Goal: Task Accomplishment & Management: Manage account settings

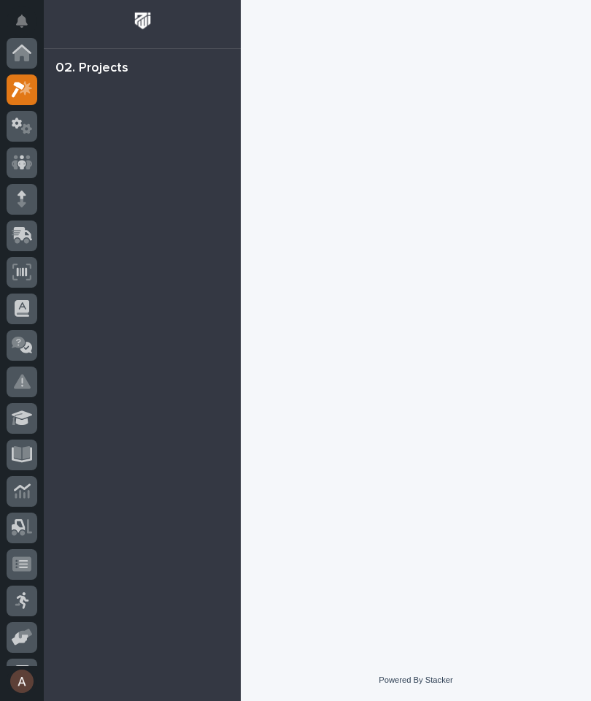
scroll to position [36, 0]
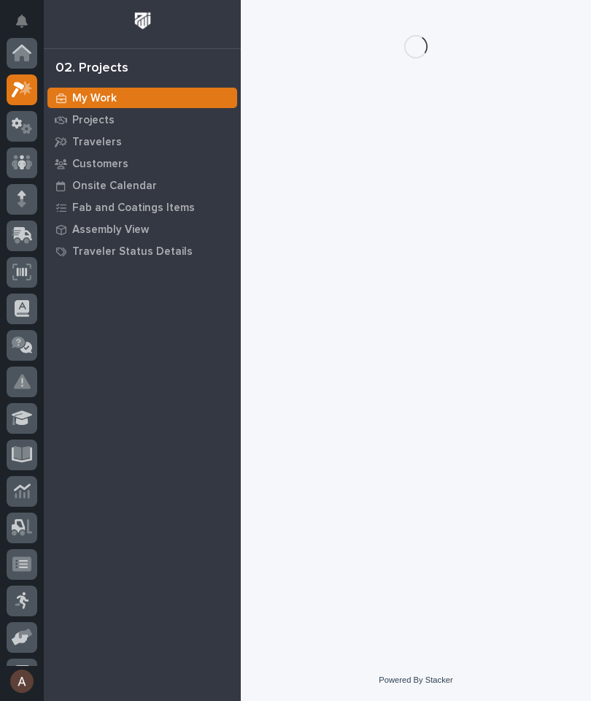
scroll to position [36, 0]
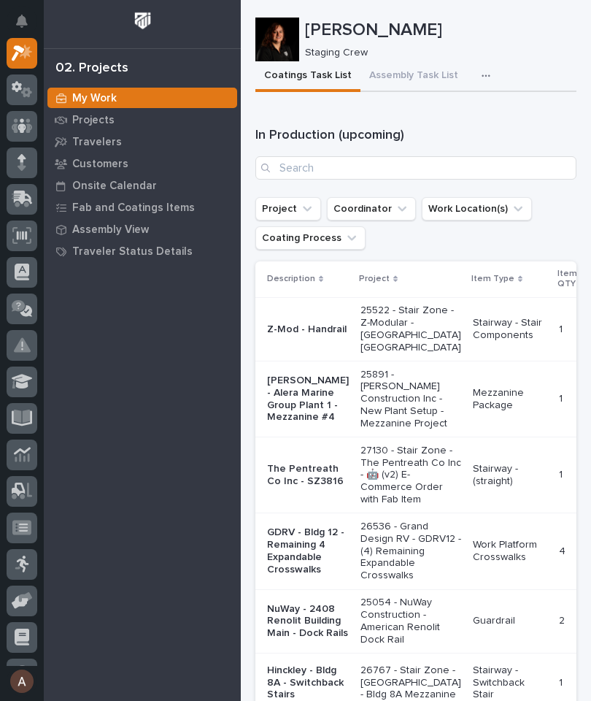
click at [482, 77] on icon "button" at bounding box center [486, 76] width 9 height 10
click at [455, 114] on span "Staging Task List" at bounding box center [439, 115] width 78 height 13
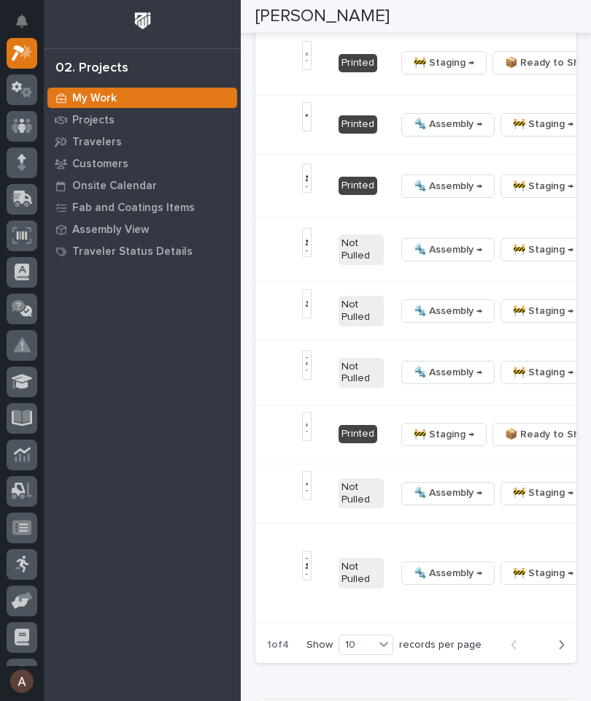
scroll to position [0, 573]
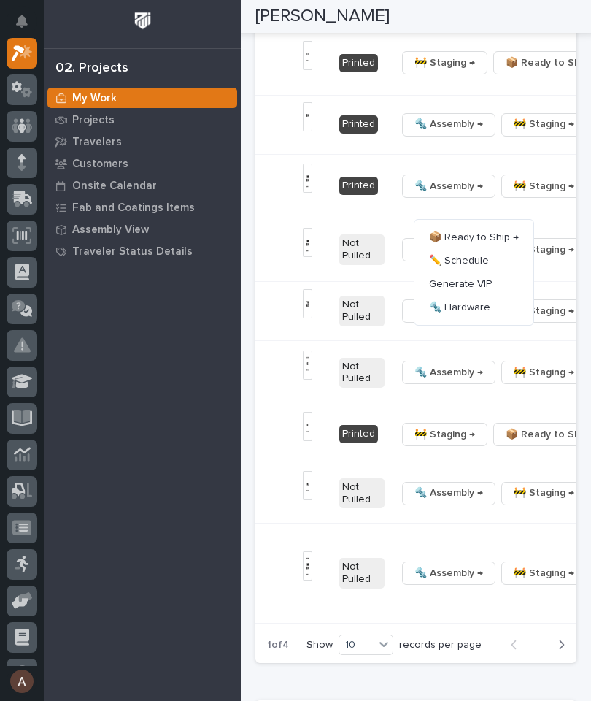
click at [485, 316] on span "🔩 Hardware" at bounding box center [459, 307] width 61 height 18
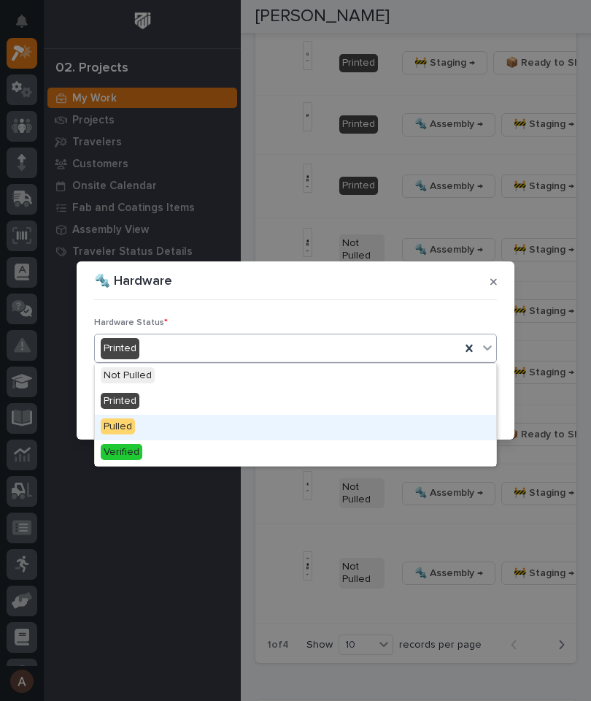
click at [217, 422] on div "Pulled" at bounding box center [295, 428] width 401 height 26
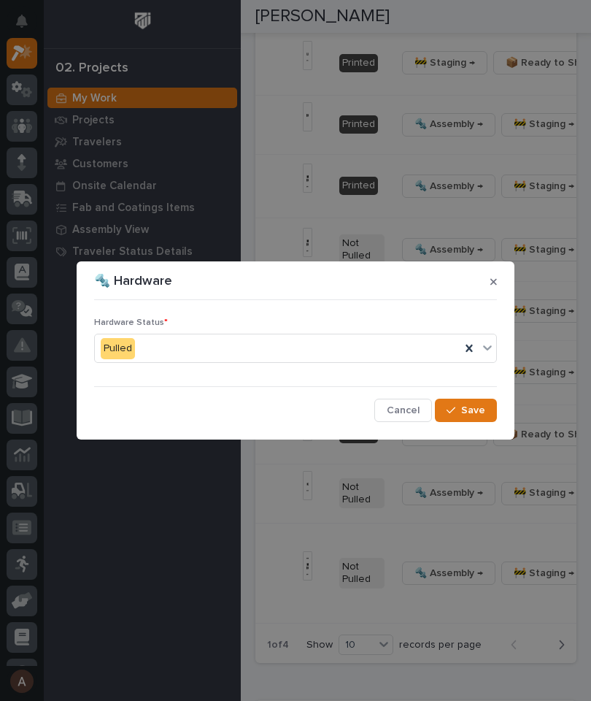
click at [474, 415] on span "Save" at bounding box center [473, 410] width 24 height 13
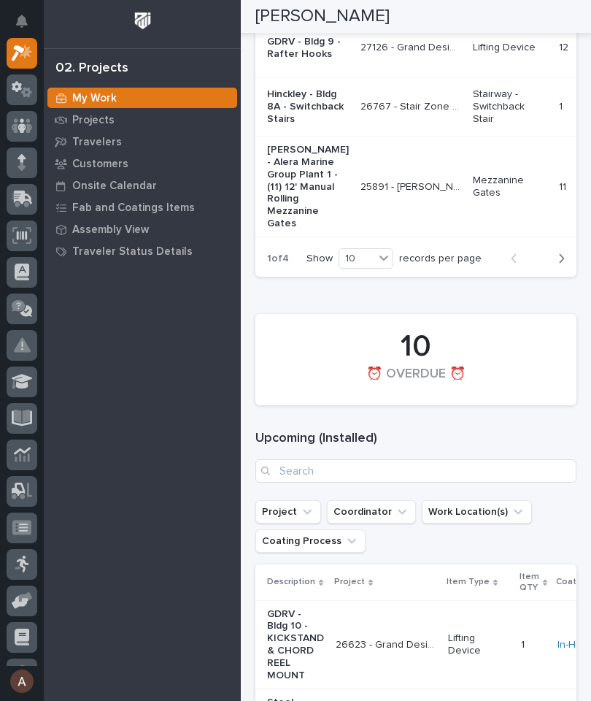
scroll to position [0, 76]
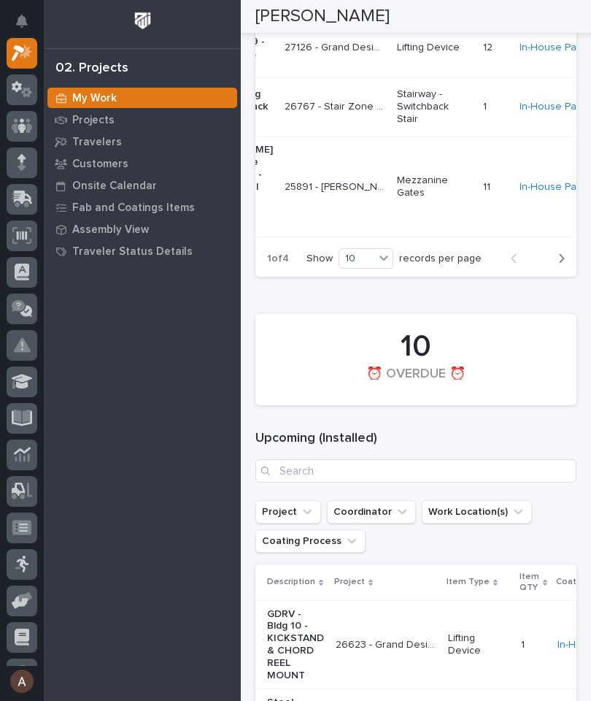
click at [566, 265] on button "Next" at bounding box center [557, 258] width 39 height 13
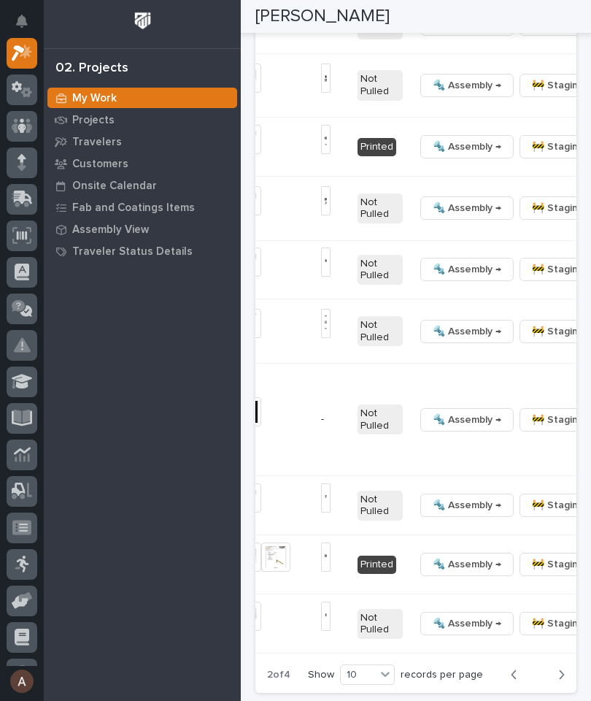
scroll to position [0, 554]
click at [507, 277] on span "🔩 Hardware" at bounding box center [479, 269] width 61 height 18
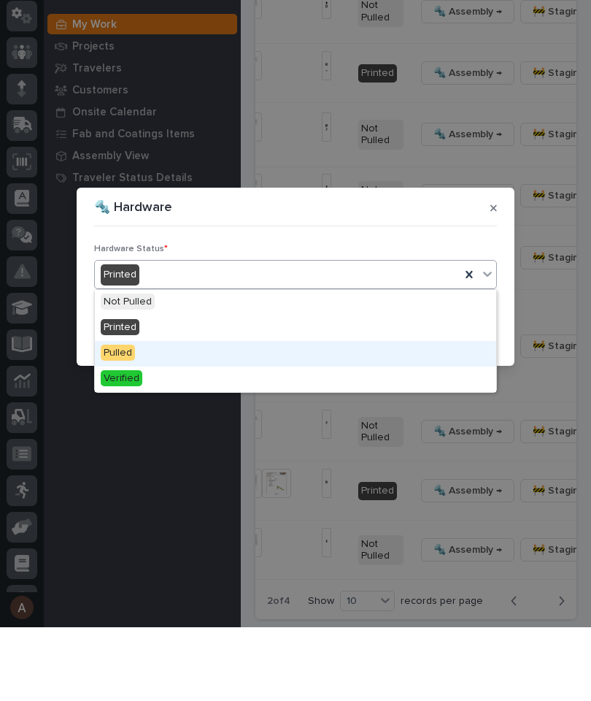
click at [174, 415] on div "Pulled" at bounding box center [295, 428] width 401 height 26
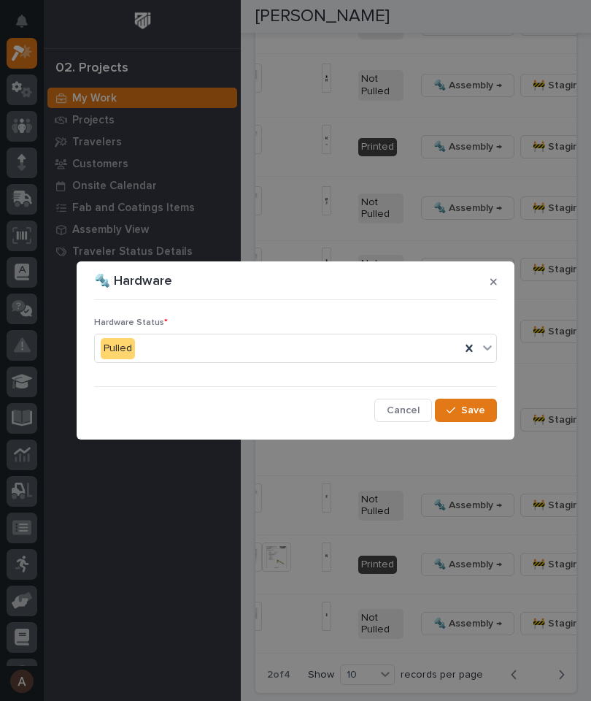
click at [477, 413] on span "Save" at bounding box center [473, 410] width 24 height 13
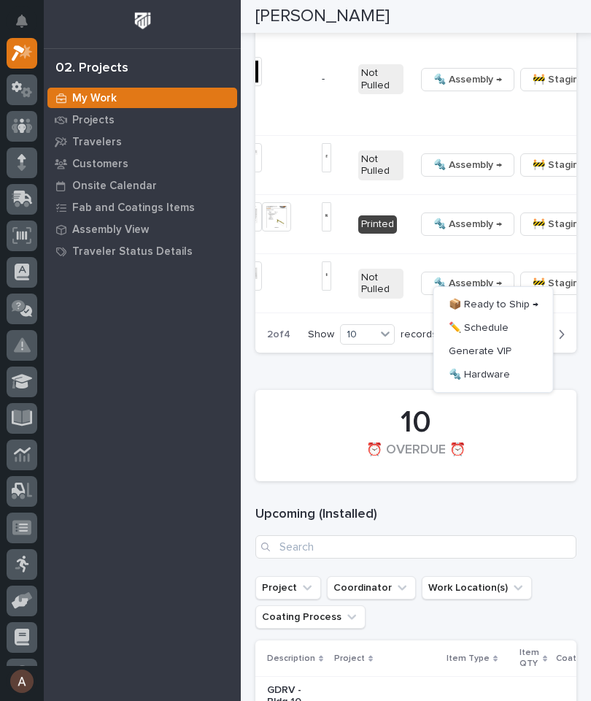
scroll to position [2772, 0]
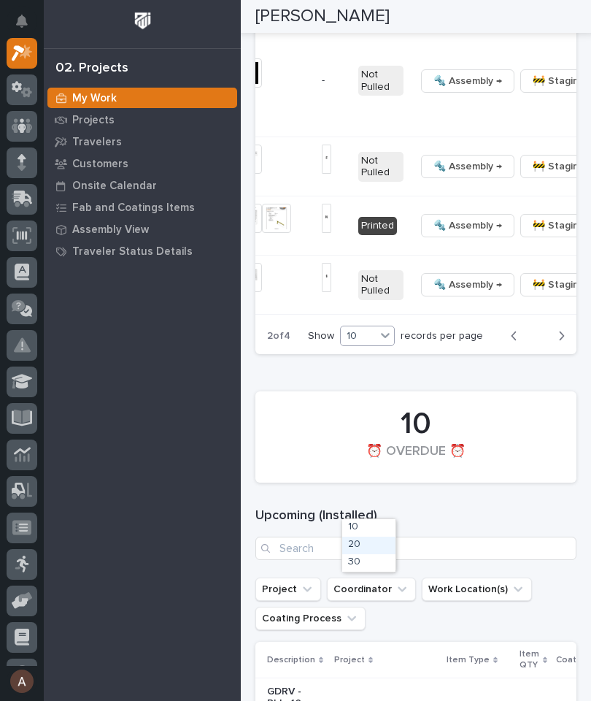
click at [375, 550] on div "20" at bounding box center [368, 545] width 53 height 18
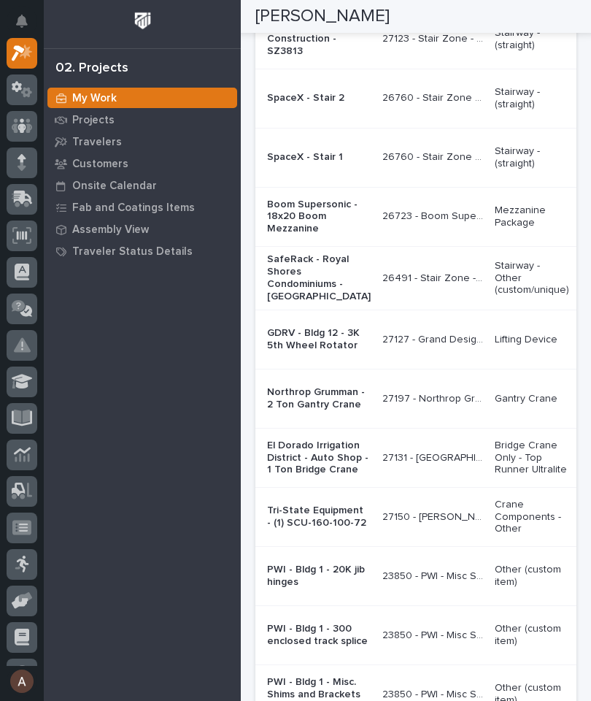
scroll to position [2416, 0]
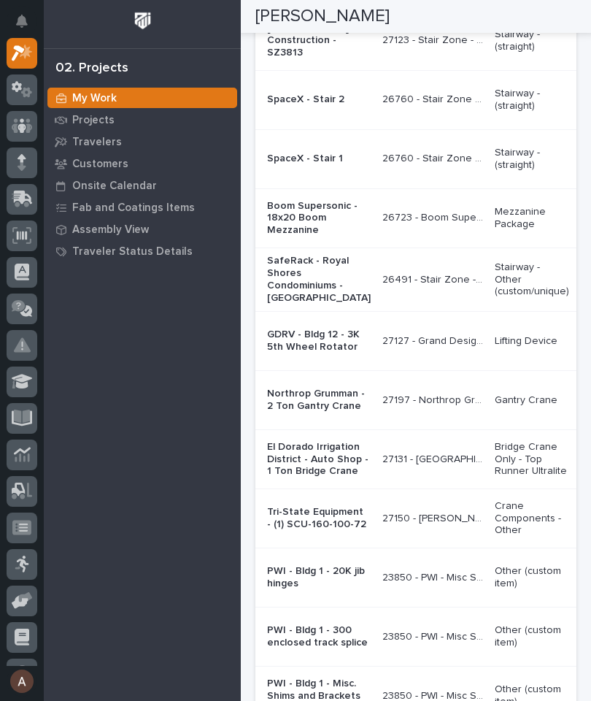
click at [502, 489] on td "Bridge Crane Only - Top Runner Ultralite" at bounding box center [532, 459] width 86 height 59
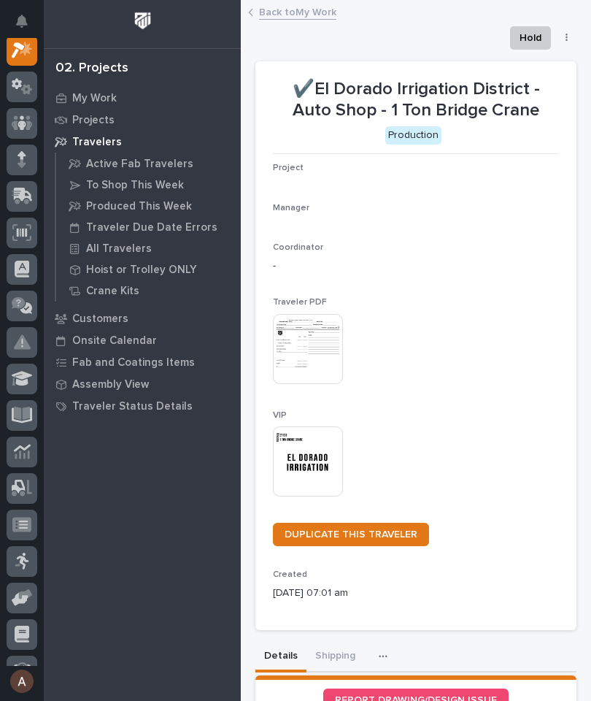
scroll to position [36, 0]
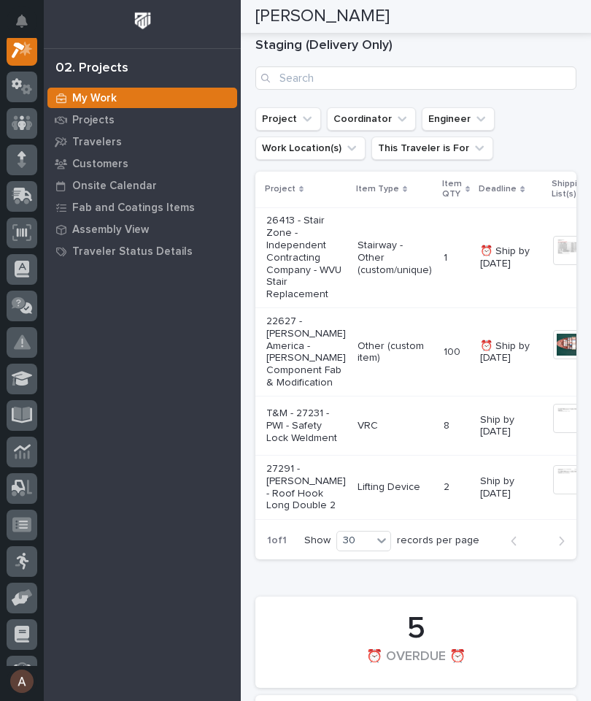
scroll to position [0, 70]
click at [551, 490] on img at bounding box center [565, 479] width 29 height 29
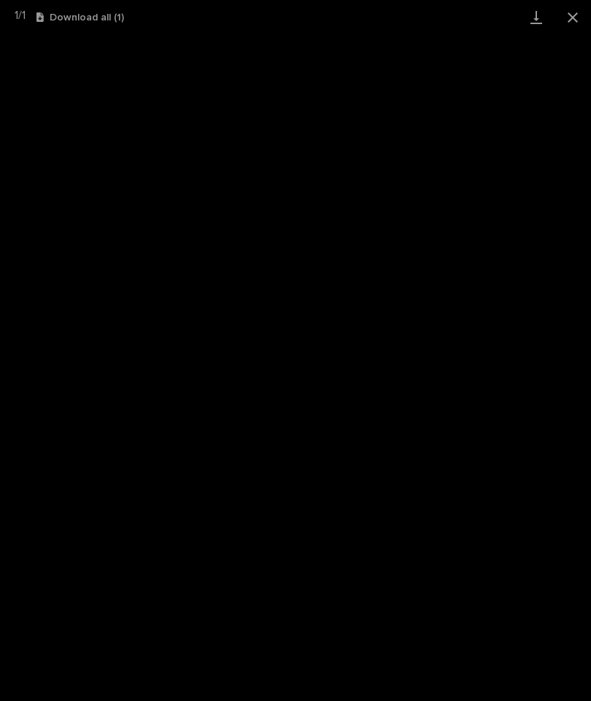
click at [534, 20] on link "Download" at bounding box center [536, 17] width 36 height 34
click at [583, 8] on button "Close gallery" at bounding box center [573, 17] width 36 height 34
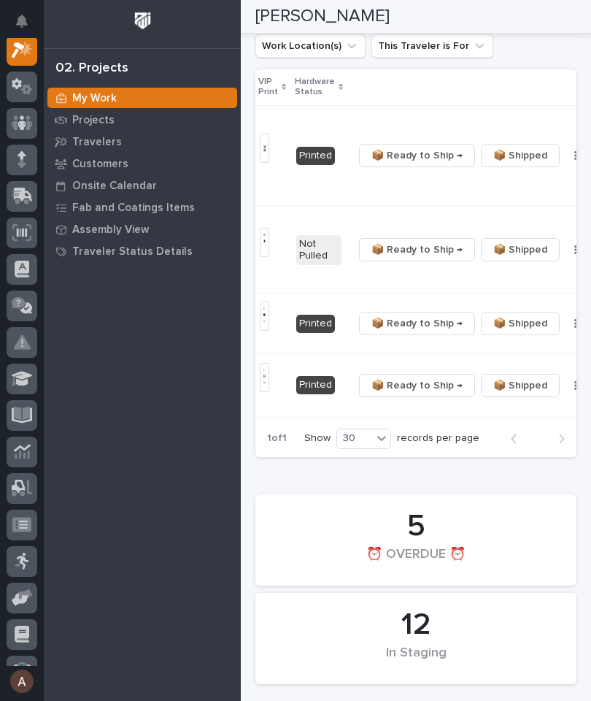
scroll to position [0, 450]
click at [425, 394] on span "📦 Ready to Ship →" at bounding box center [416, 386] width 91 height 18
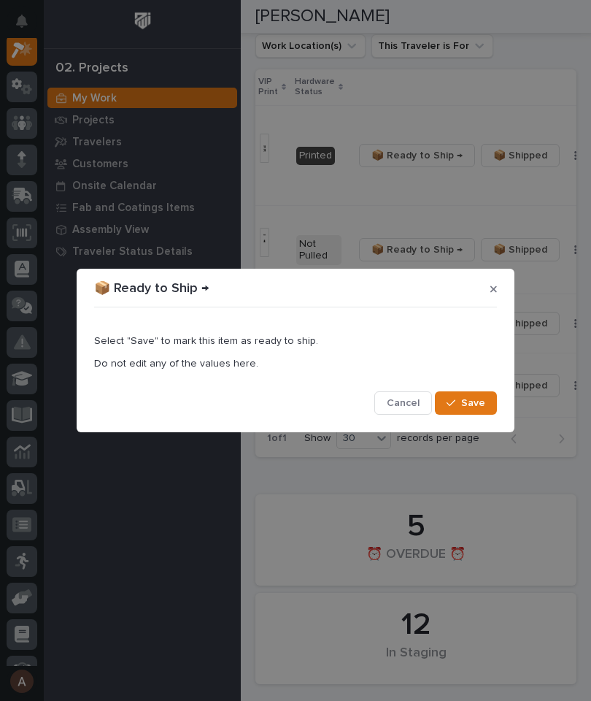
click at [479, 403] on span "Save" at bounding box center [473, 402] width 24 height 13
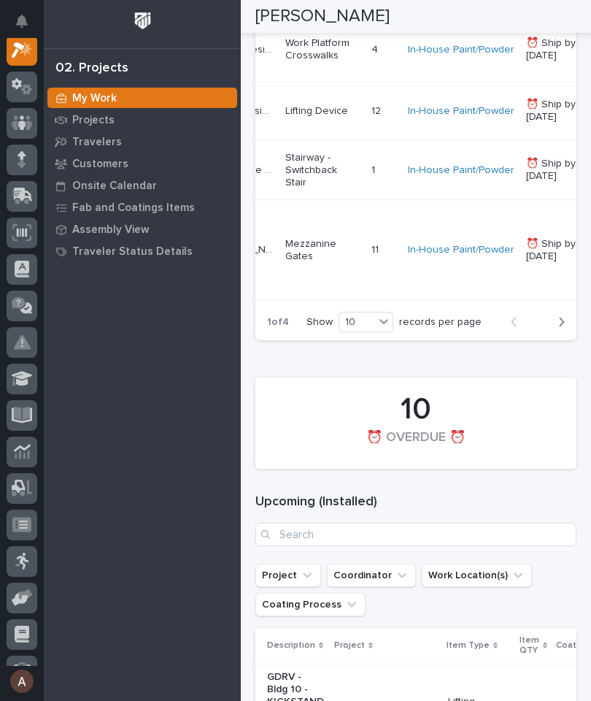
scroll to position [0, 196]
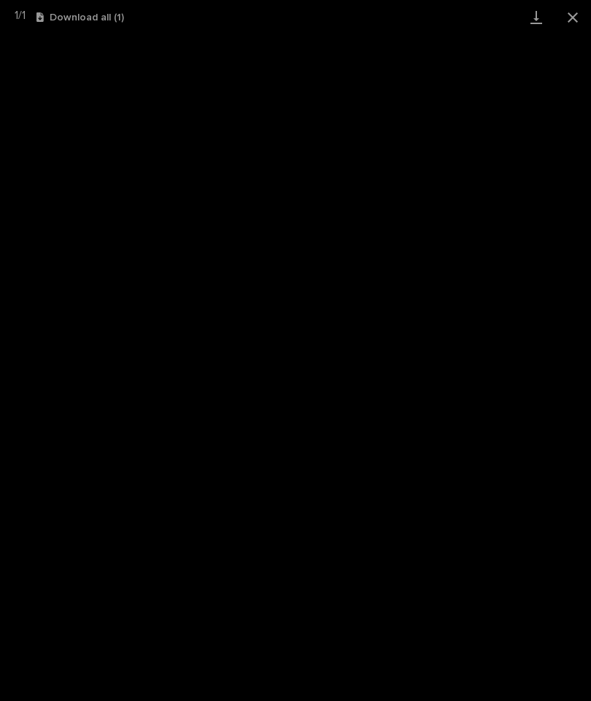
click at [534, 15] on link "Download" at bounding box center [536, 17] width 36 height 34
click at [582, 10] on button "Close gallery" at bounding box center [573, 17] width 36 height 34
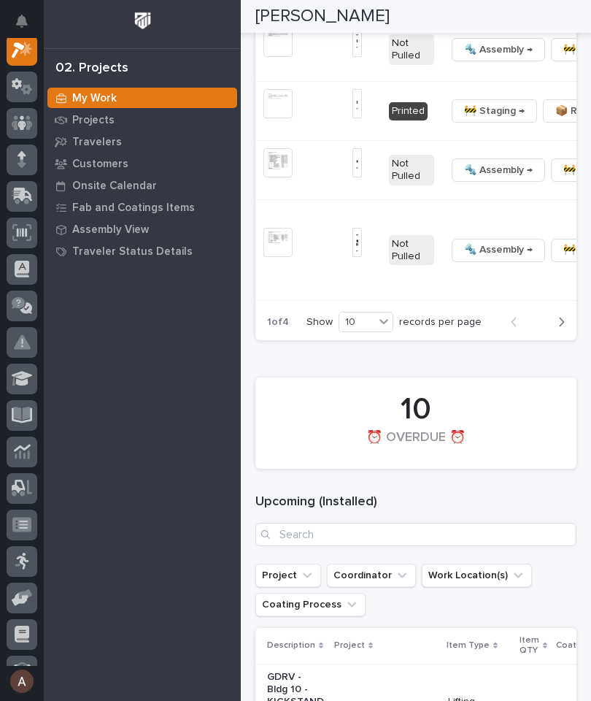
scroll to position [0, 545]
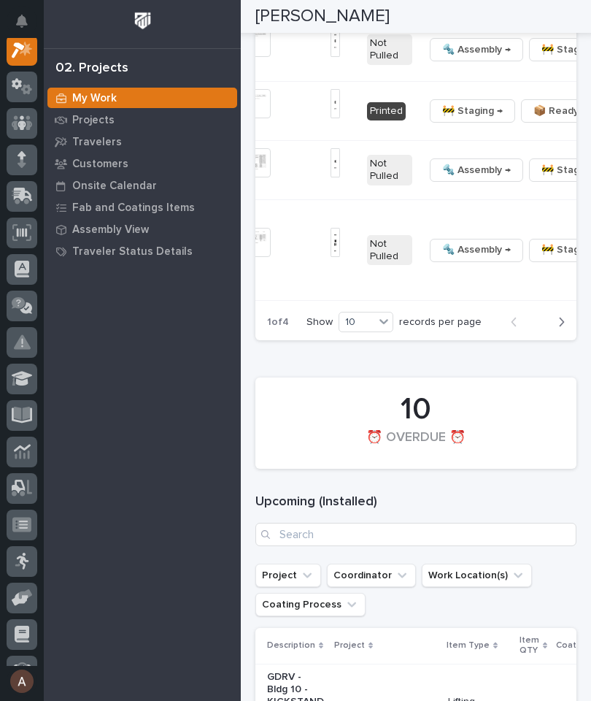
click at [533, 120] on span "📦 Ready to Ship →" at bounding box center [578, 111] width 91 height 18
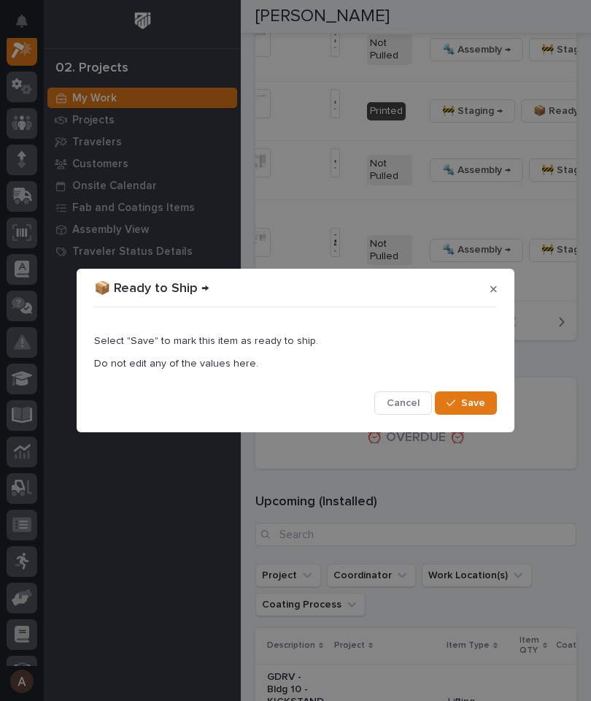
click at [470, 409] on span "Save" at bounding box center [473, 402] width 24 height 13
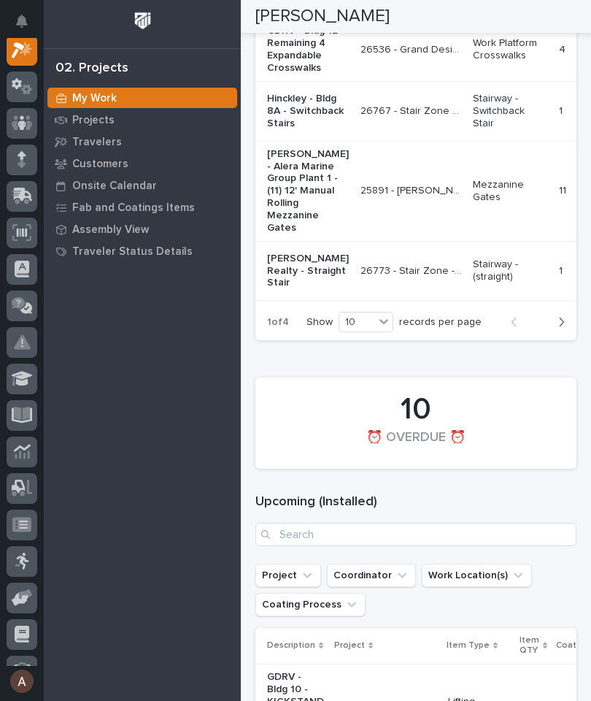
scroll to position [0, 0]
click at [564, 328] on icon "button" at bounding box center [561, 321] width 7 height 13
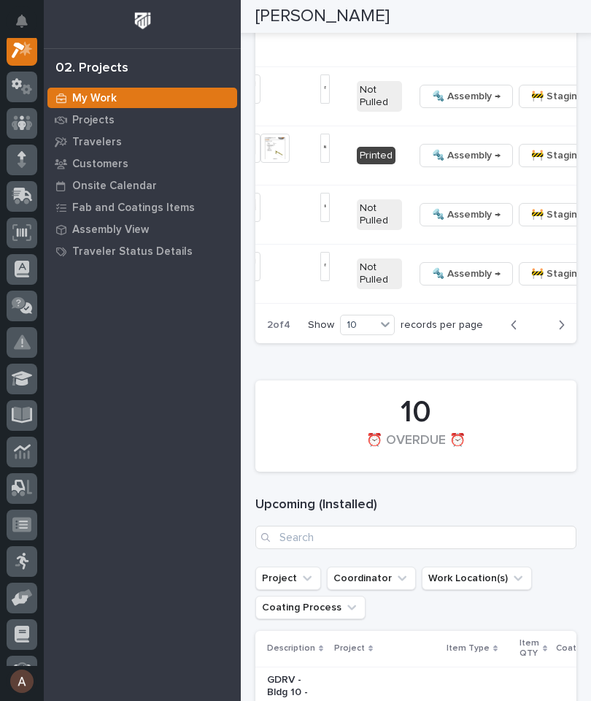
scroll to position [0, 554]
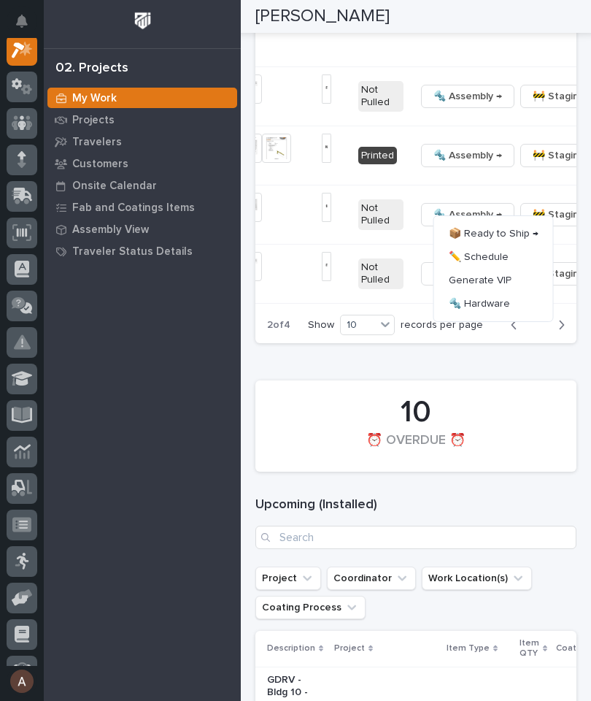
click at [498, 312] on span "🔩 Hardware" at bounding box center [479, 304] width 61 height 18
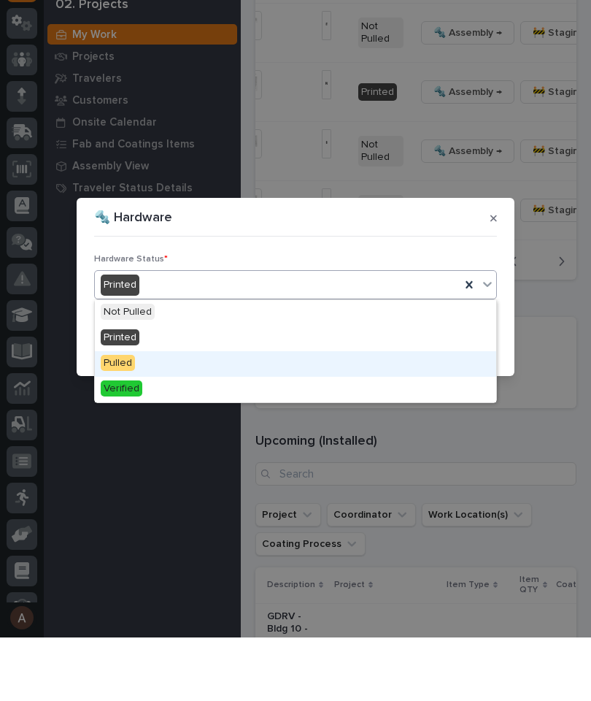
click at [212, 415] on div "Pulled" at bounding box center [295, 428] width 401 height 26
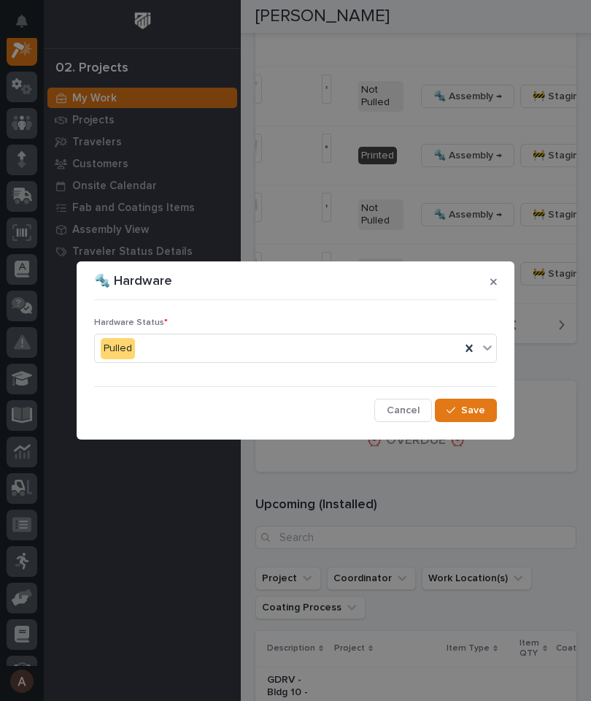
click at [477, 417] on button "Save" at bounding box center [466, 409] width 62 height 23
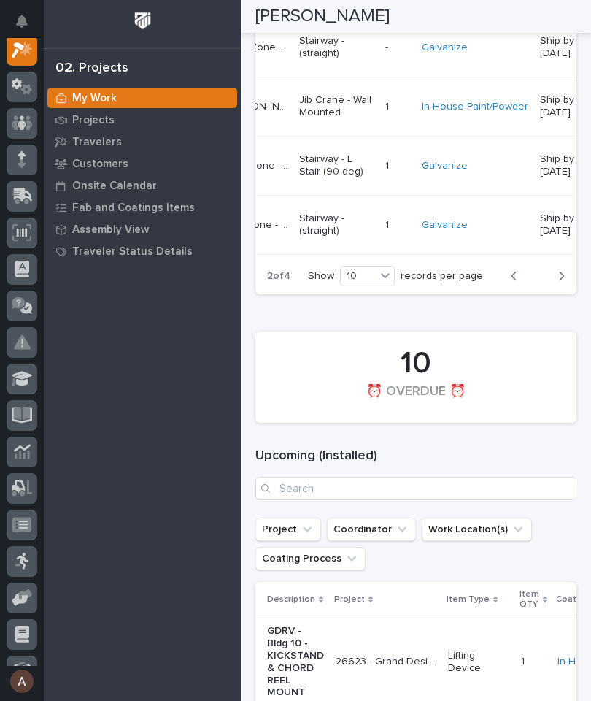
scroll to position [0, 174]
click at [568, 282] on button "Next" at bounding box center [557, 275] width 39 height 13
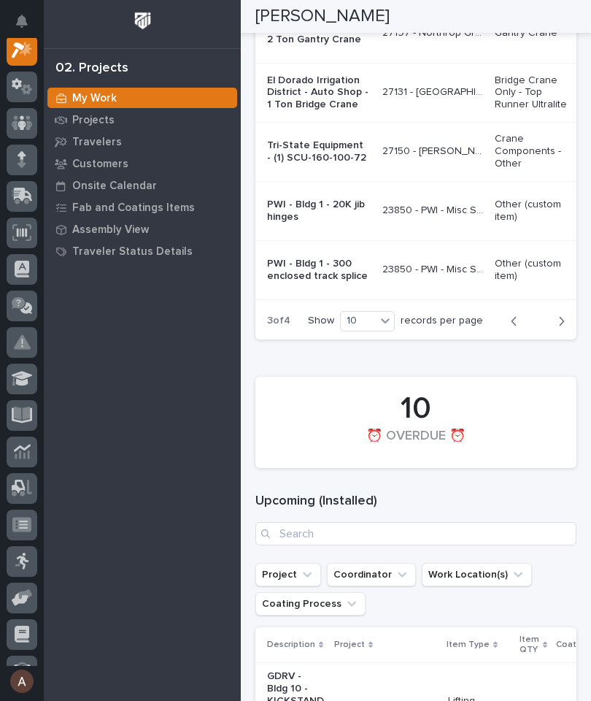
scroll to position [2661, 0]
click at [569, 327] on button "Next" at bounding box center [557, 320] width 39 height 13
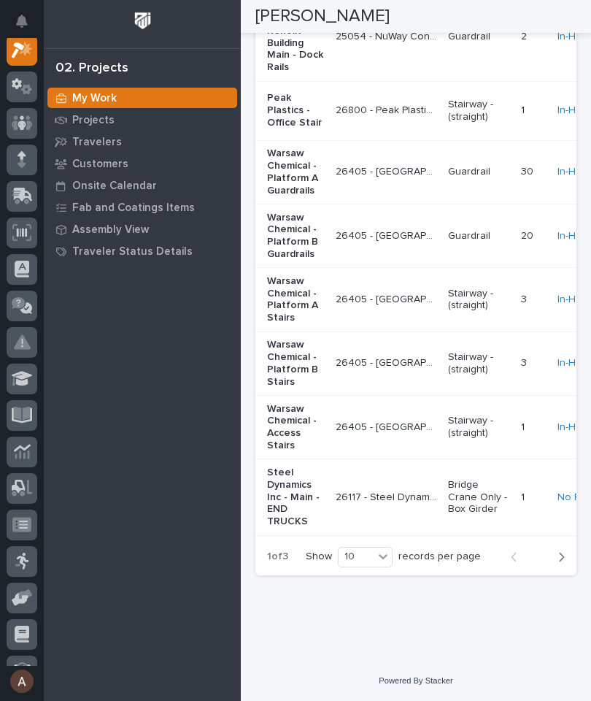
scroll to position [3189, 0]
click at [566, 563] on button "Next" at bounding box center [557, 556] width 39 height 13
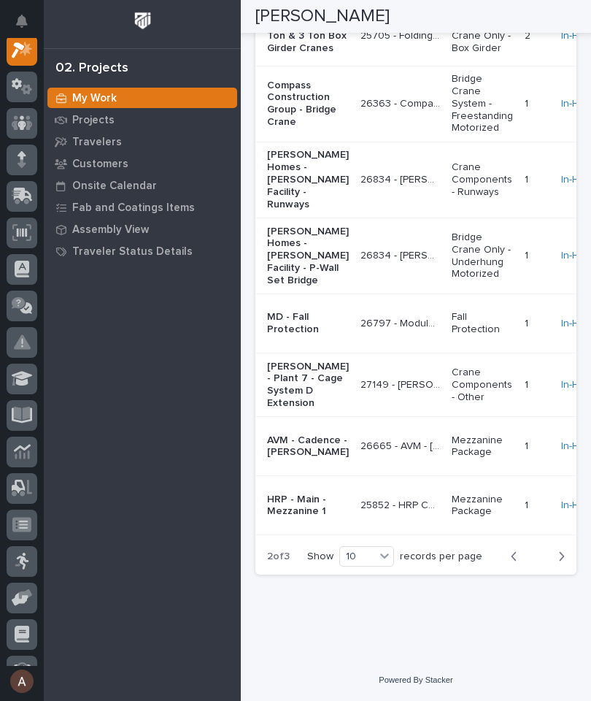
scroll to position [3191, 0]
click at [566, 563] on button "Next" at bounding box center [557, 556] width 39 height 13
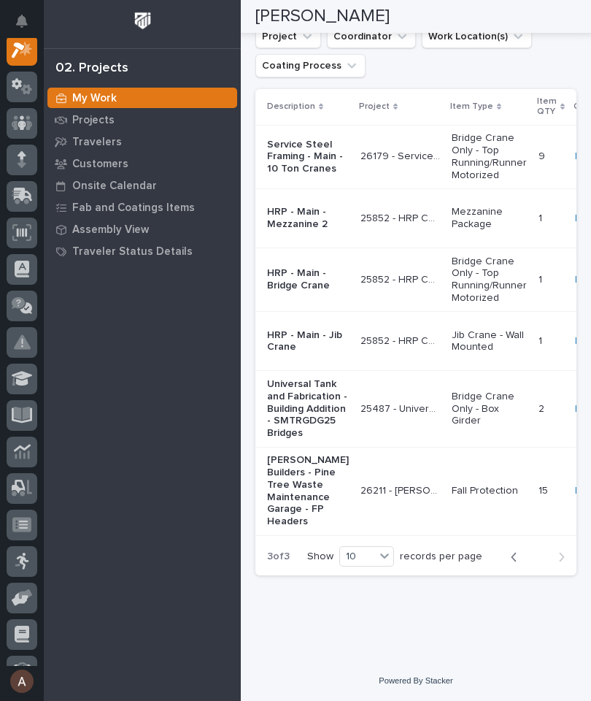
scroll to position [2929, 0]
click at [520, 563] on div "button" at bounding box center [517, 556] width 12 height 13
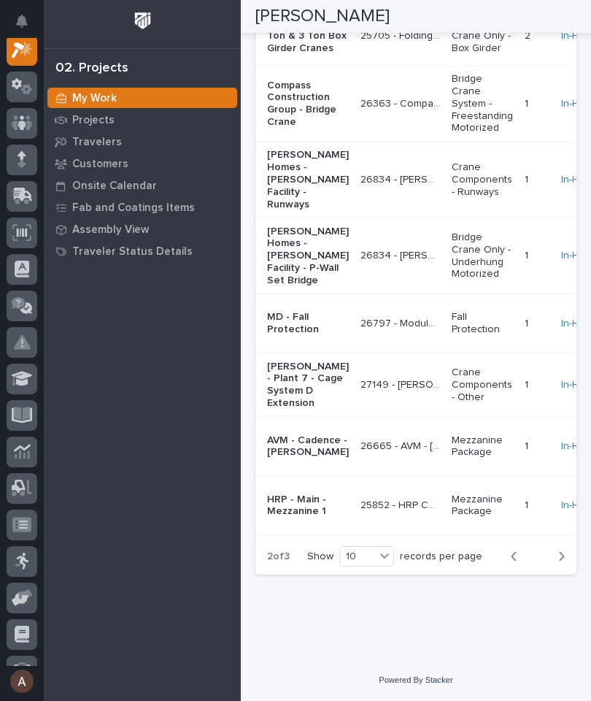
scroll to position [3191, 0]
click at [517, 563] on div "button" at bounding box center [517, 556] width 12 height 13
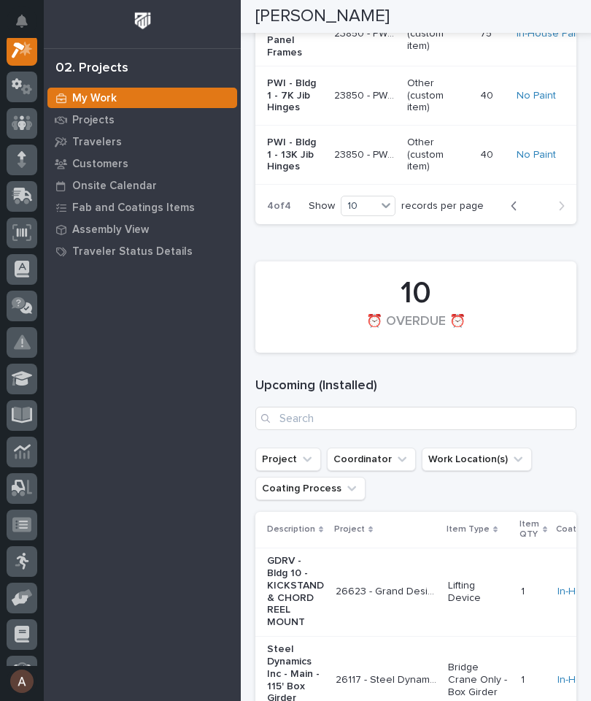
scroll to position [2437, 0]
click at [497, 431] on input "Search" at bounding box center [415, 418] width 321 height 23
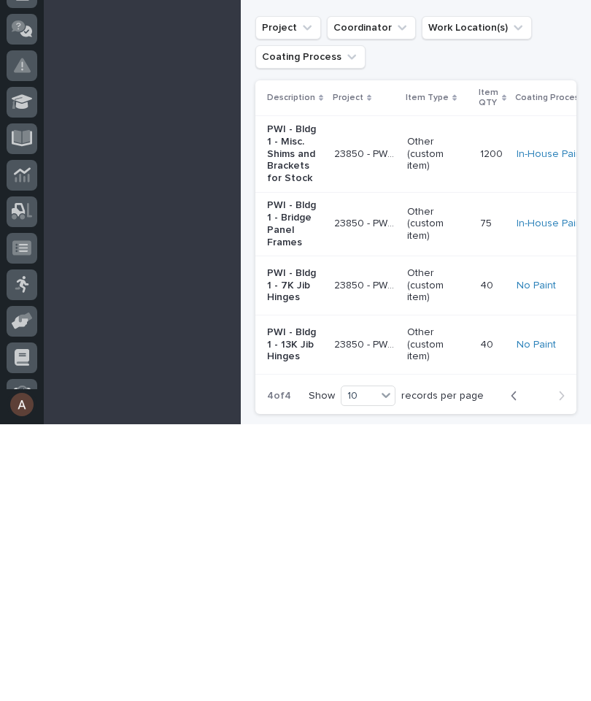
scroll to position [1972, 0]
type input "25705"
click at [430, 251] on input "Search" at bounding box center [415, 262] width 321 height 23
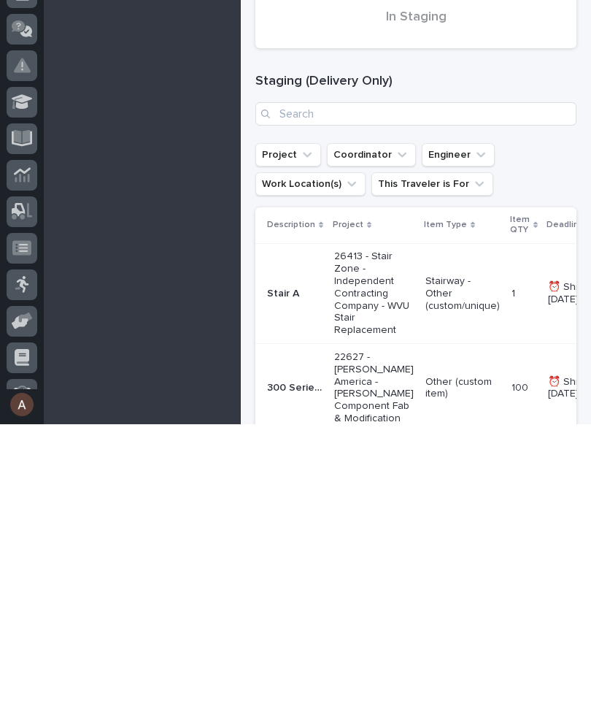
scroll to position [0, 0]
click at [478, 379] on input "Search" at bounding box center [415, 390] width 321 height 23
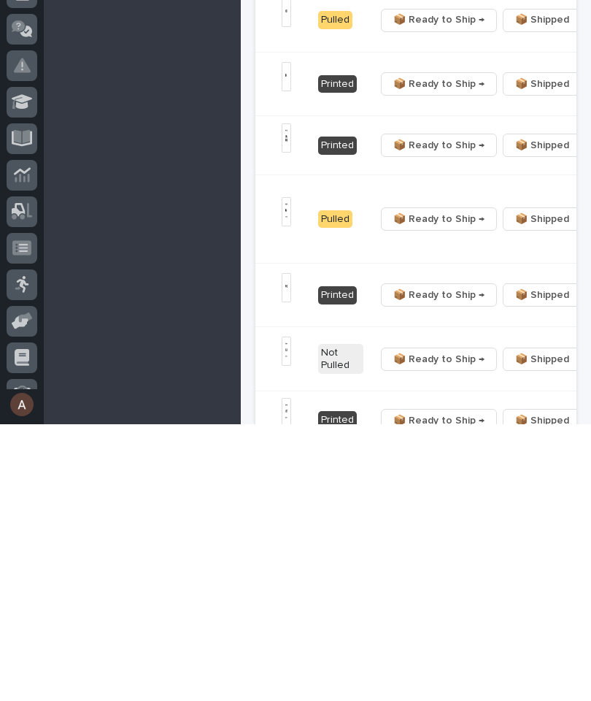
scroll to position [0, 447]
type input "25705"
click at [588, 355] on button "button" at bounding box center [598, 360] width 20 height 10
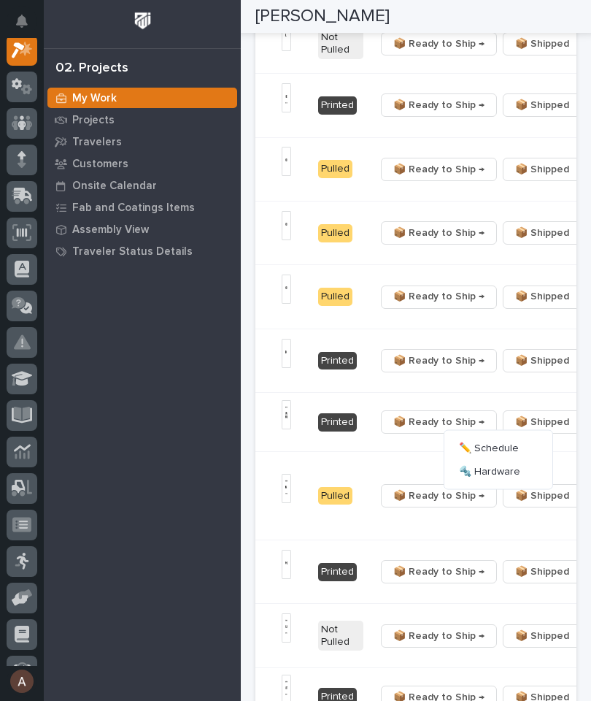
click at [498, 471] on span "🔩 Hardware" at bounding box center [489, 472] width 61 height 18
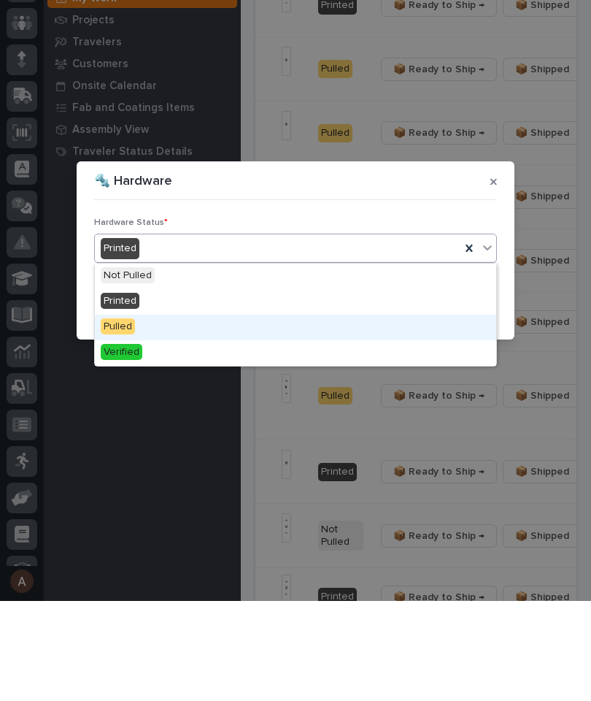
click at [195, 415] on div "Pulled" at bounding box center [295, 428] width 401 height 26
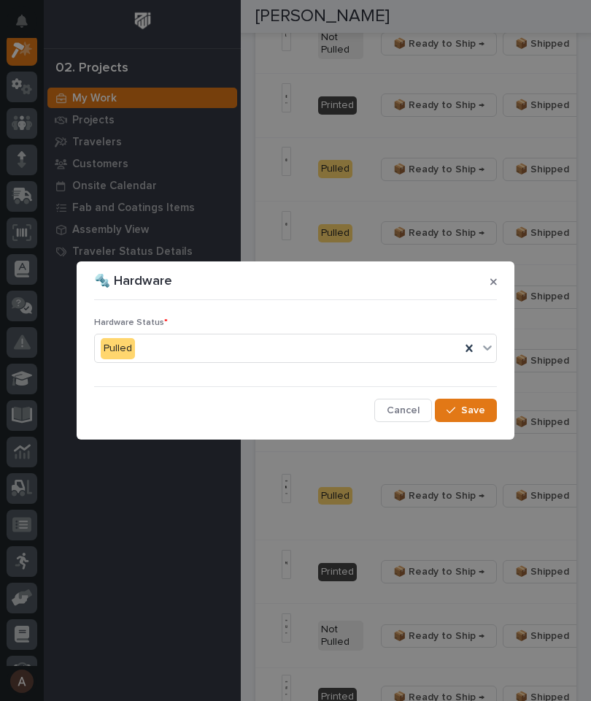
click at [482, 415] on span "Save" at bounding box center [473, 410] width 24 height 13
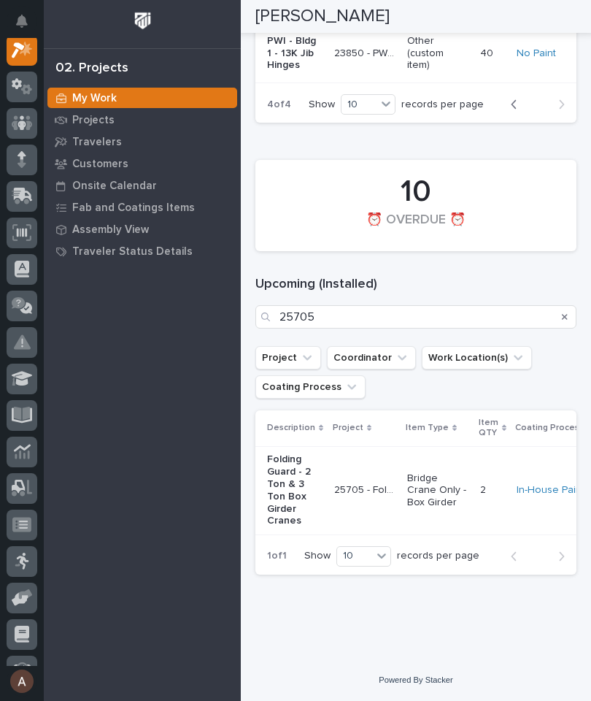
scroll to position [2383, 0]
click at [565, 321] on icon "Search" at bounding box center [565, 316] width 6 height 9
click at [481, 328] on input "Search" at bounding box center [415, 316] width 321 height 23
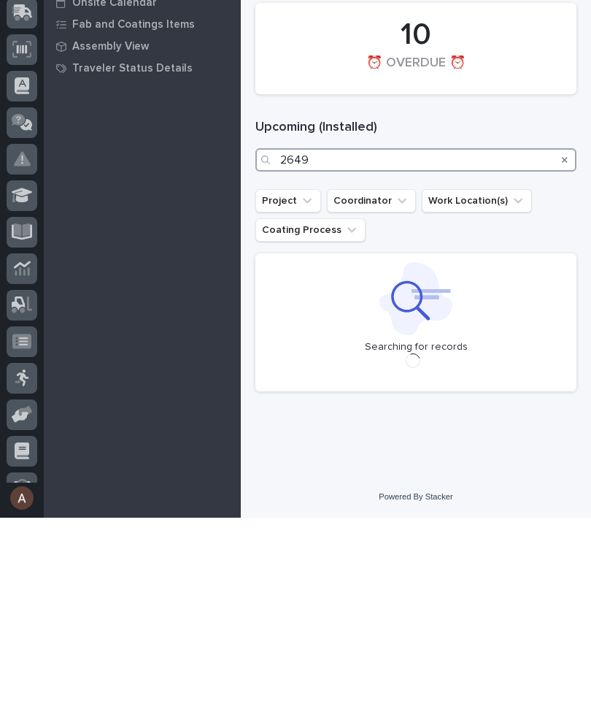
scroll to position [2377, 0]
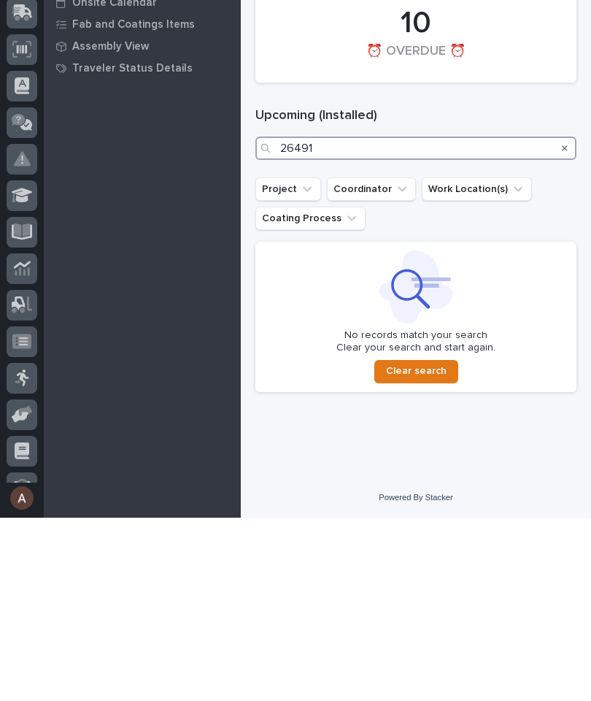
type input "26491"
click at [567, 320] on button "Search" at bounding box center [565, 331] width 6 height 23
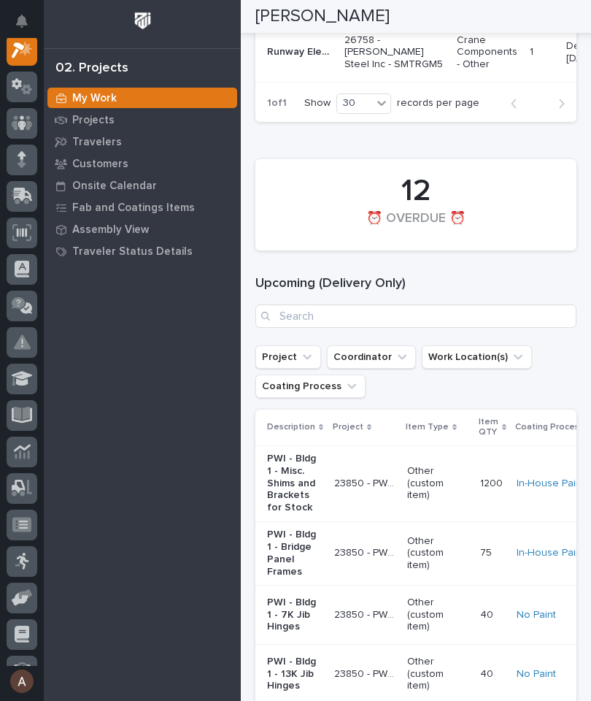
scroll to position [1746, 0]
click at [452, 327] on input "Search" at bounding box center [415, 315] width 321 height 23
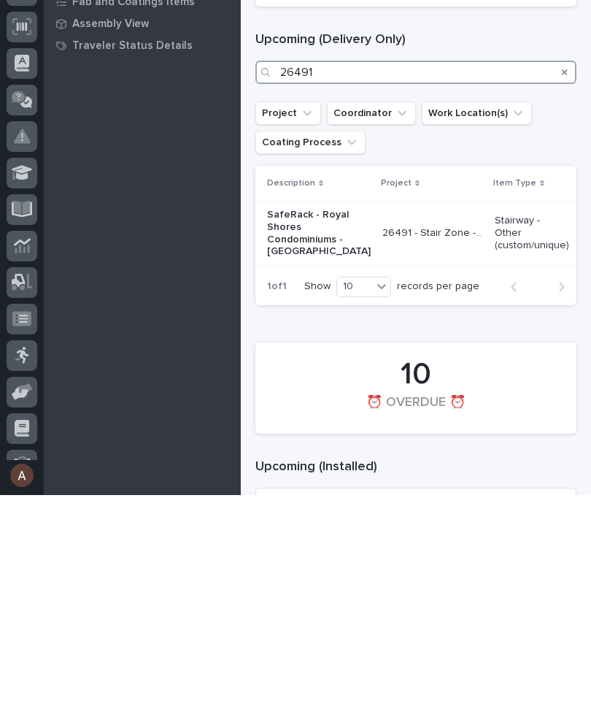
scroll to position [1778, 0]
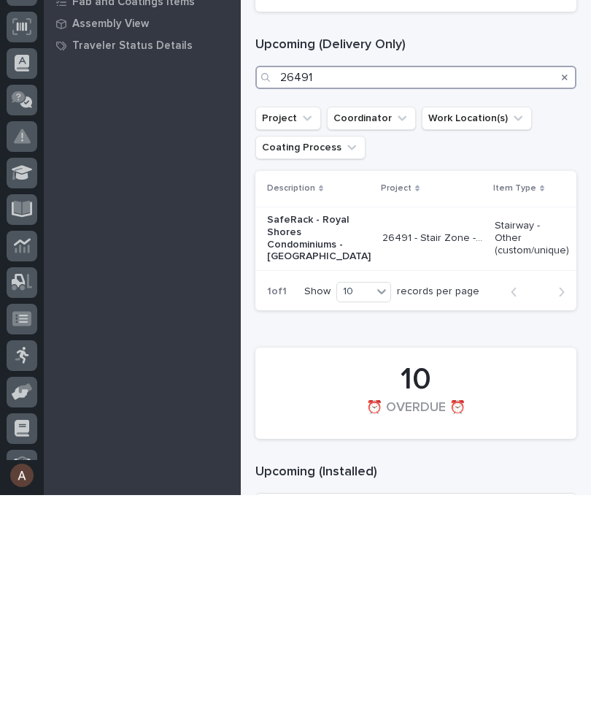
type input "26491"
click at [567, 279] on icon "Search" at bounding box center [565, 283] width 6 height 9
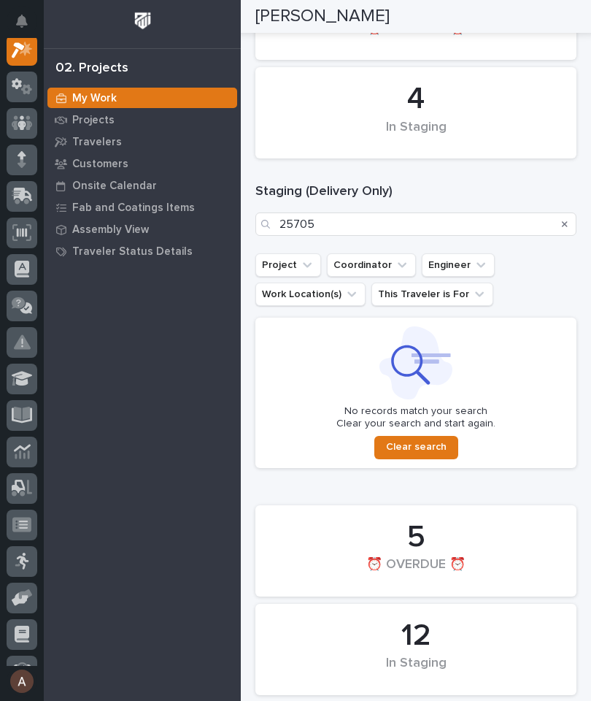
scroll to position [152, 0]
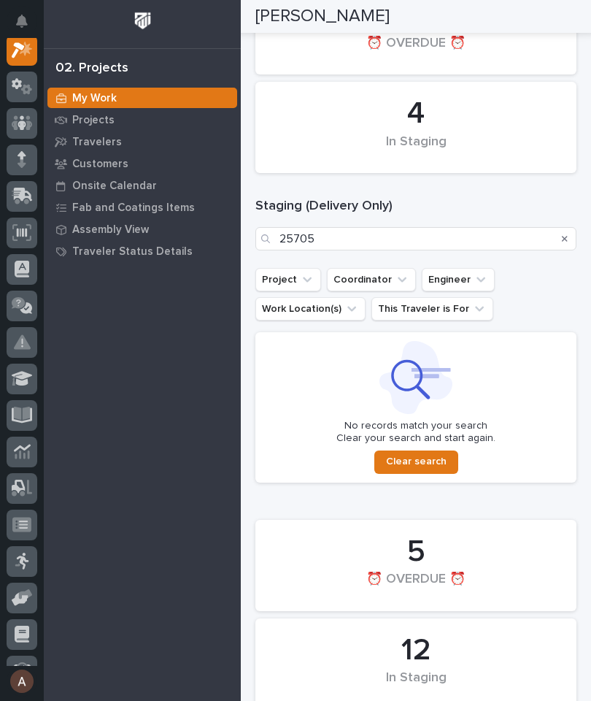
click at [101, 142] on p "Travelers" at bounding box center [97, 142] width 50 height 13
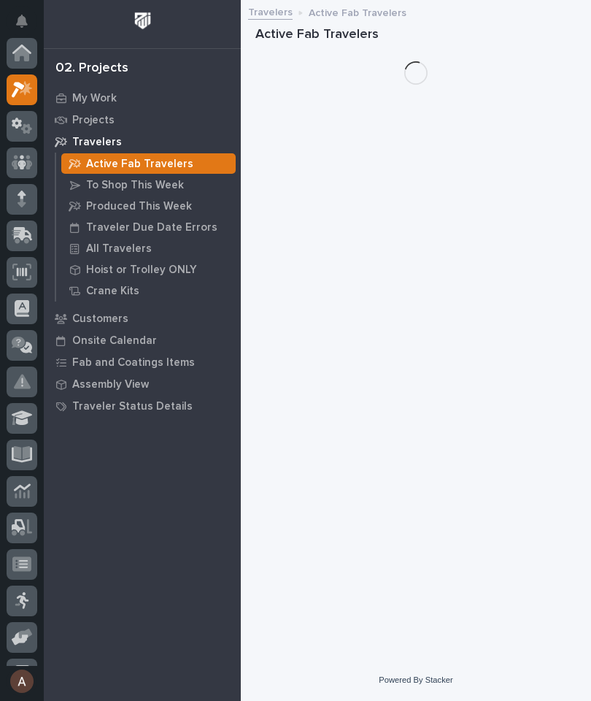
scroll to position [36, 0]
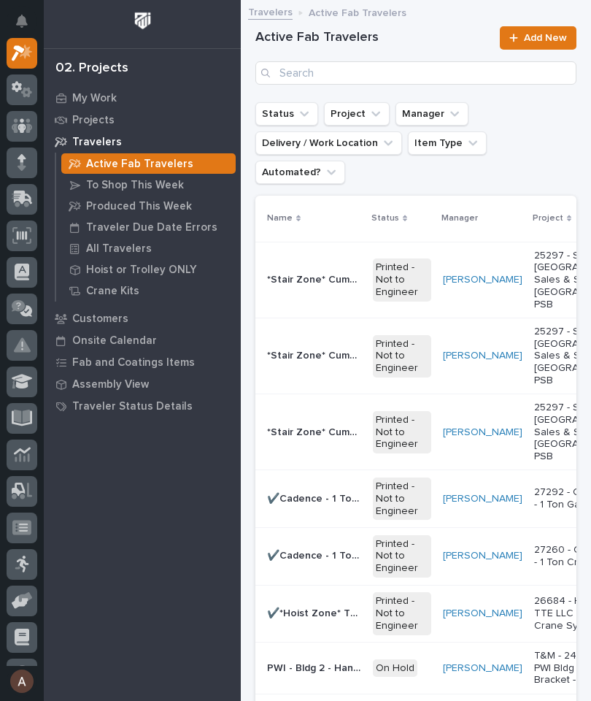
click at [132, 259] on div "Hoist or Trolley ONLY" at bounding box center [148, 269] width 174 height 20
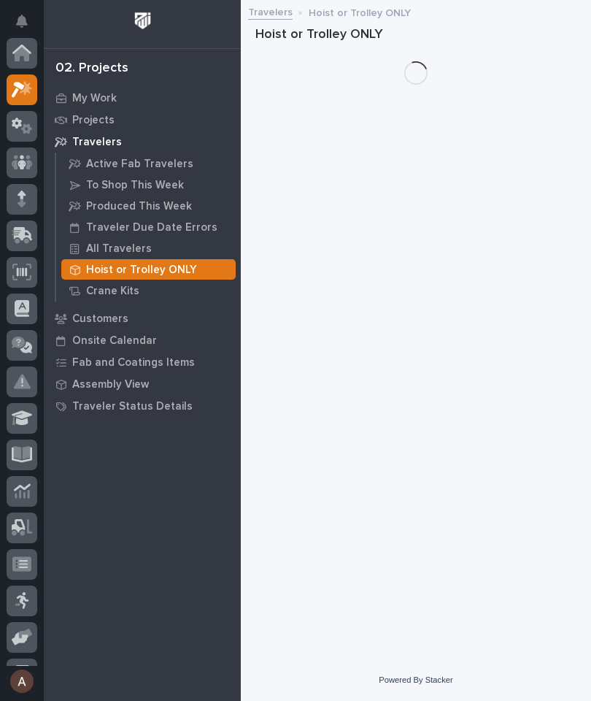
scroll to position [36, 0]
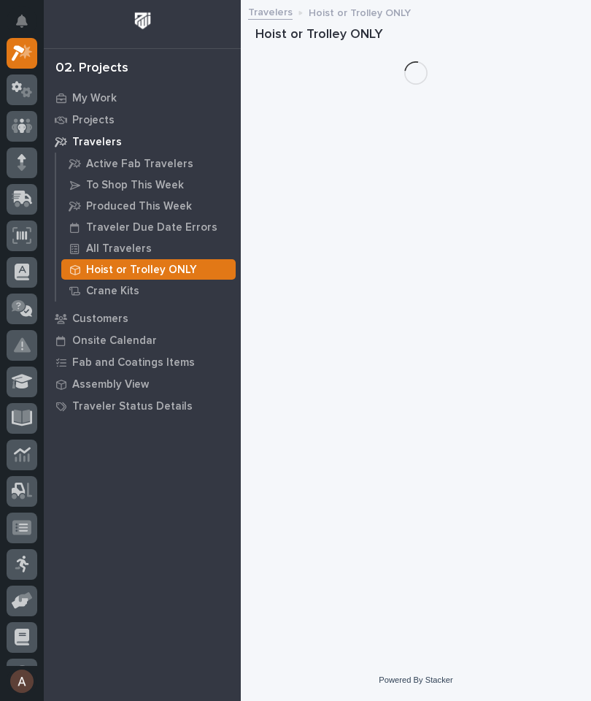
click at [122, 250] on p "All Travelers" at bounding box center [119, 248] width 66 height 13
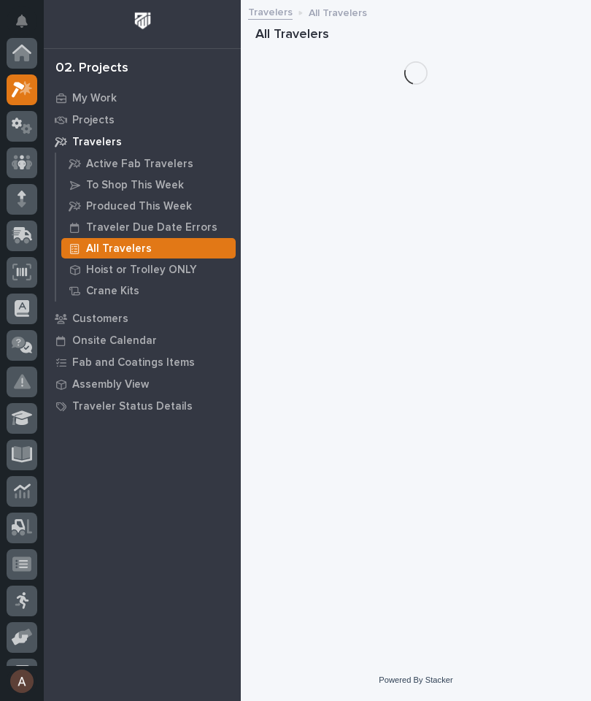
scroll to position [36, 0]
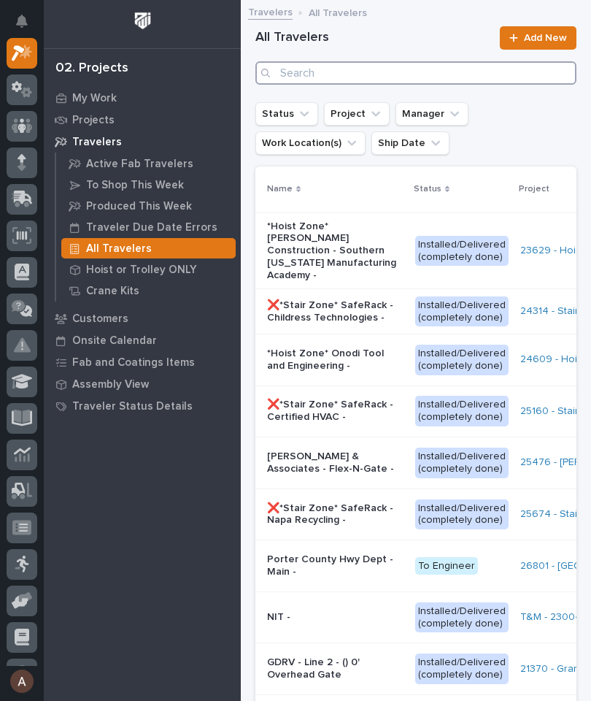
click at [417, 70] on input "Search" at bounding box center [415, 72] width 321 height 23
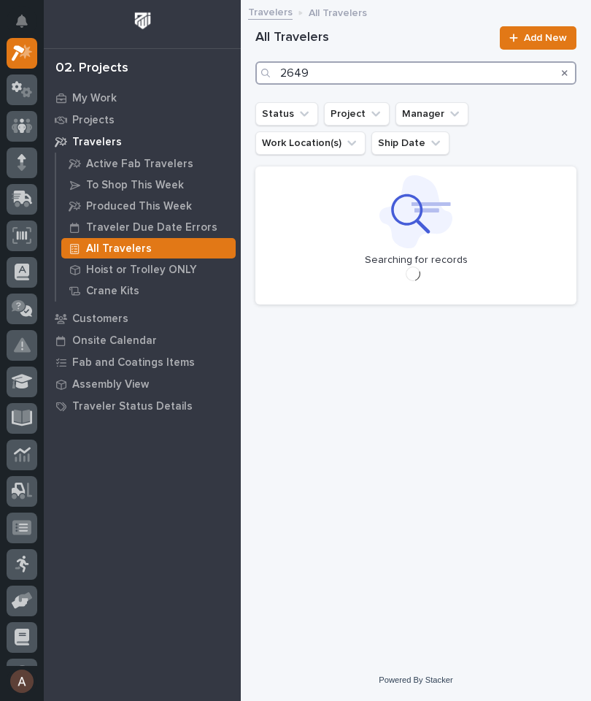
type input "26491"
